Goal: Find specific page/section: Find specific page/section

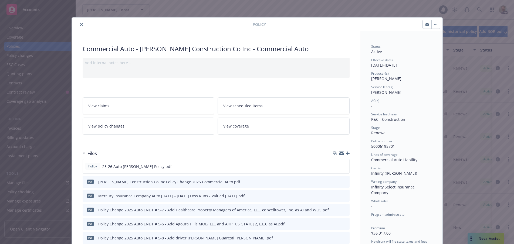
click at [76, 24] on div at bounding box center [163, 24] width 179 height 6
click at [80, 24] on icon "close" at bounding box center [81, 24] width 3 height 3
